Goal: Check status: Check status

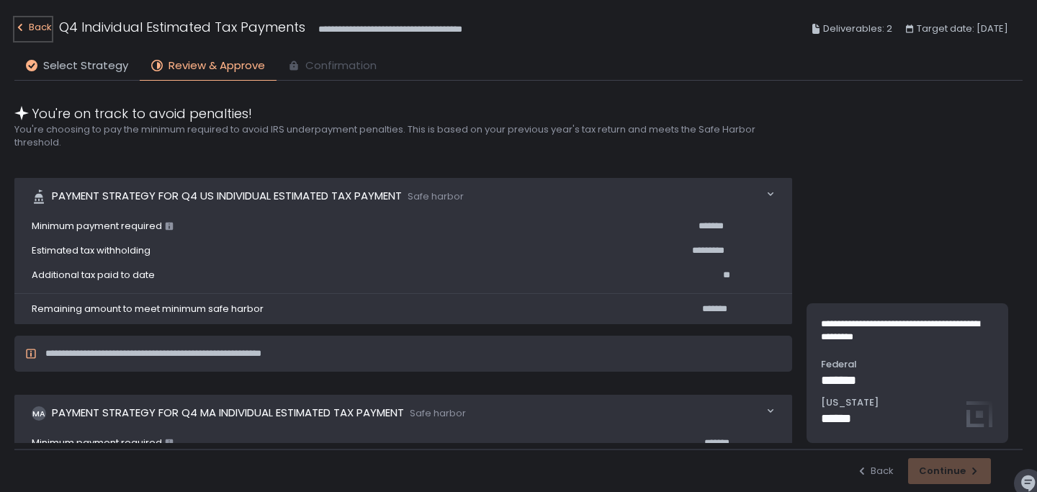
click at [41, 28] on div "Back" at bounding box center [32, 27] width 37 height 17
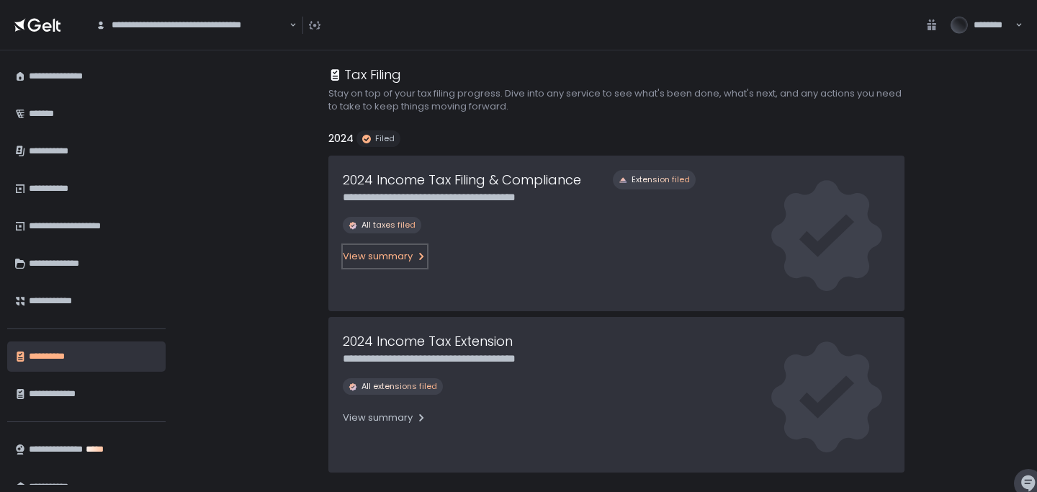
click at [398, 257] on div "View summary" at bounding box center [385, 256] width 84 height 13
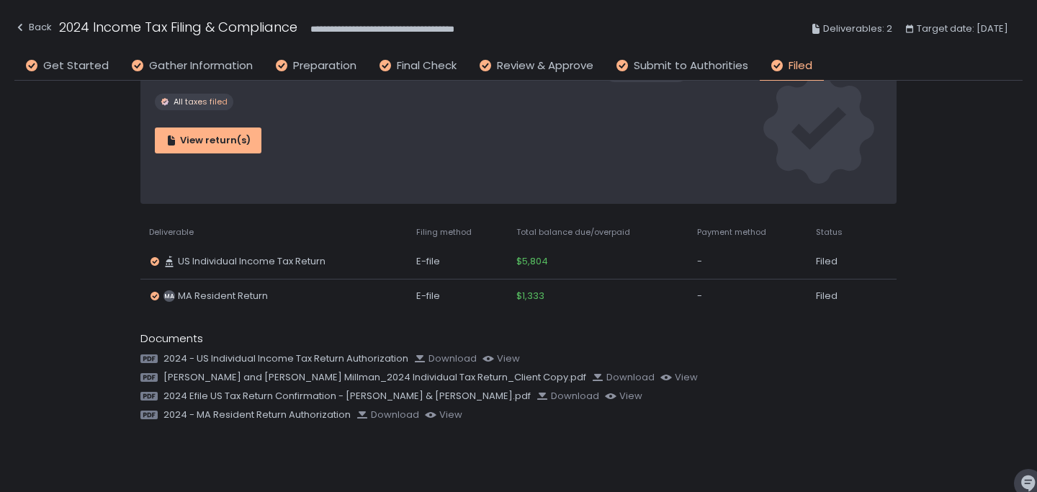
scroll to position [63, 0]
click at [151, 359] on icon at bounding box center [148, 357] width 17 height 12
click at [660, 377] on div "view" at bounding box center [678, 376] width 37 height 13
click at [42, 29] on div "Back" at bounding box center [32, 27] width 37 height 17
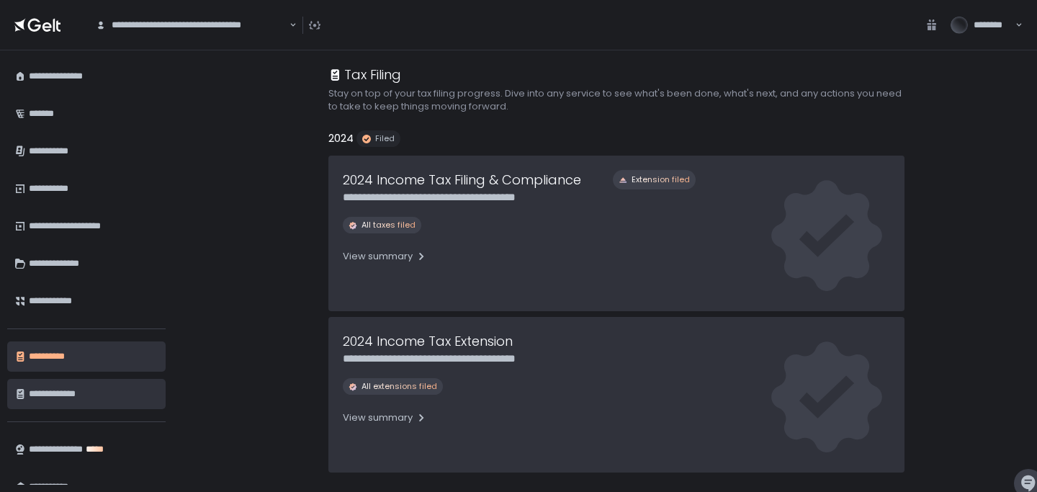
click at [76, 393] on div "**********" at bounding box center [92, 394] width 126 height 24
